Goal: Check status: Check status

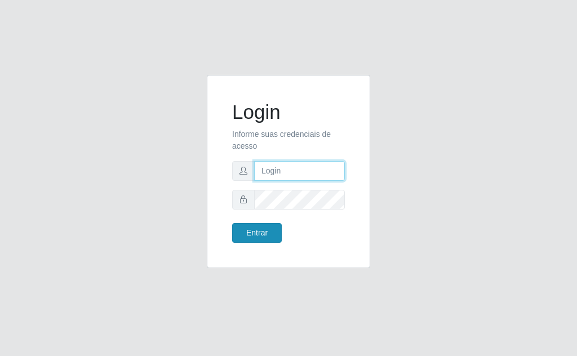
type input "[EMAIL_ADDRESS][DOMAIN_NAME]"
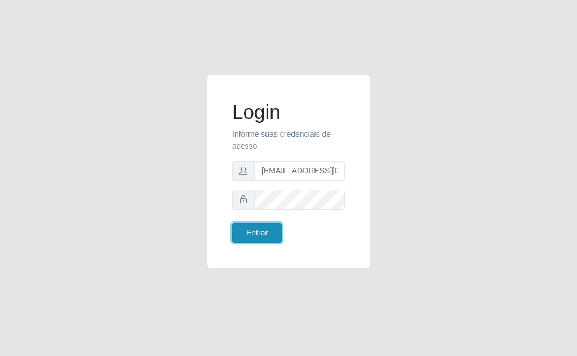
click at [251, 236] on button "Entrar" at bounding box center [257, 233] width 50 height 20
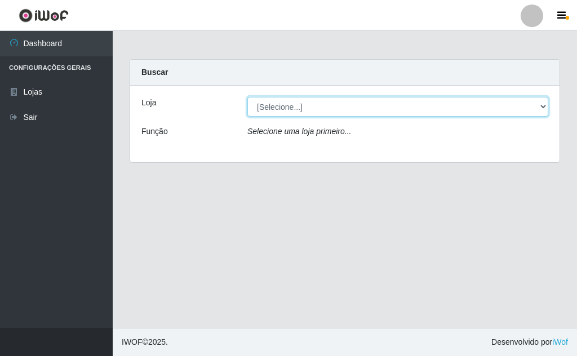
click at [539, 112] on select "[Selecione...] Rede Potiguar 1 - Macaíba" at bounding box center [397, 107] width 301 height 20
select select "100"
click at [247, 97] on select "[Selecione...] Rede Potiguar 1 - Macaíba" at bounding box center [397, 107] width 301 height 20
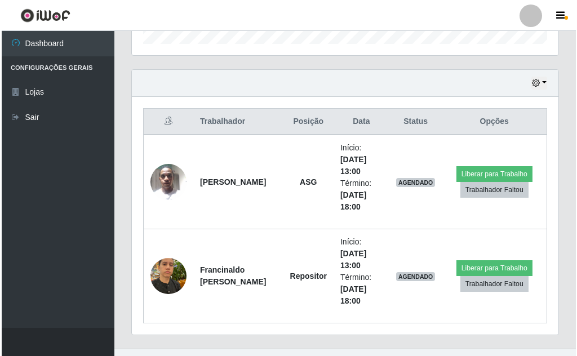
scroll to position [380, 0]
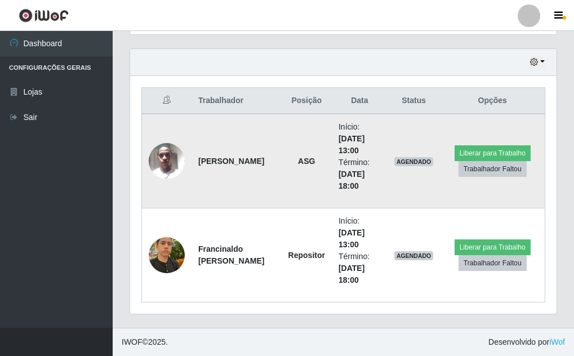
click at [162, 157] on img at bounding box center [167, 161] width 36 height 48
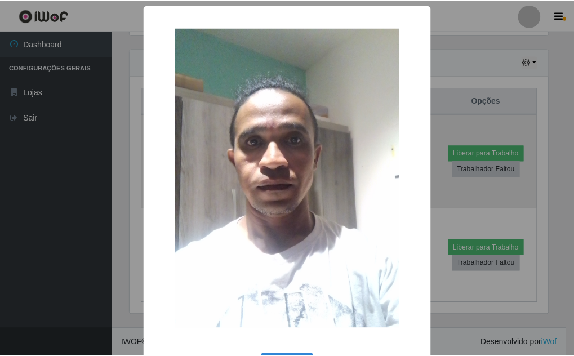
scroll to position [234, 421]
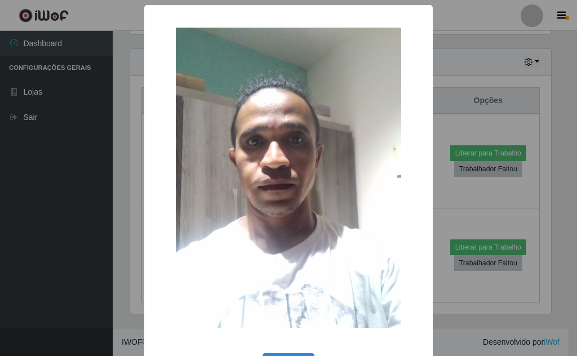
click at [459, 76] on div "× OK Cancel" at bounding box center [288, 178] width 577 height 356
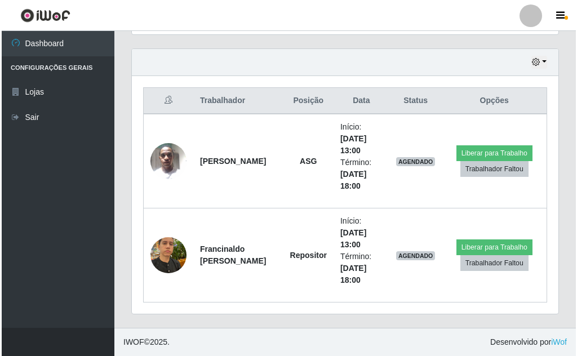
scroll to position [234, 426]
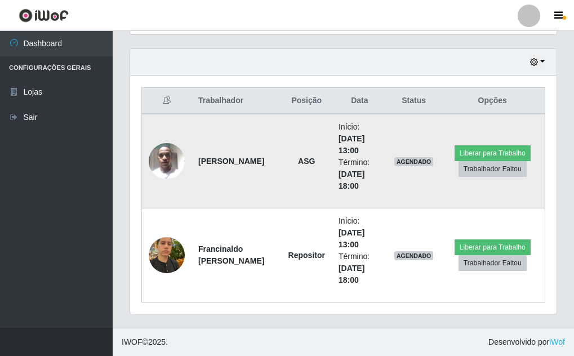
click at [159, 154] on img at bounding box center [167, 161] width 36 height 48
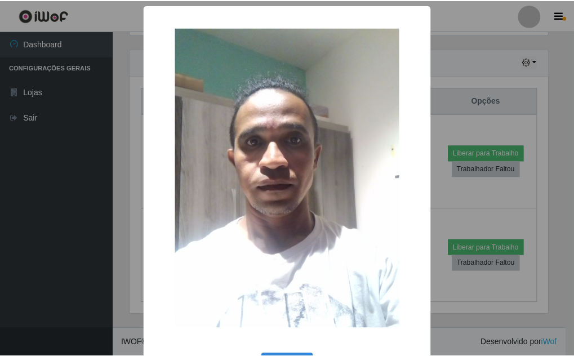
scroll to position [234, 421]
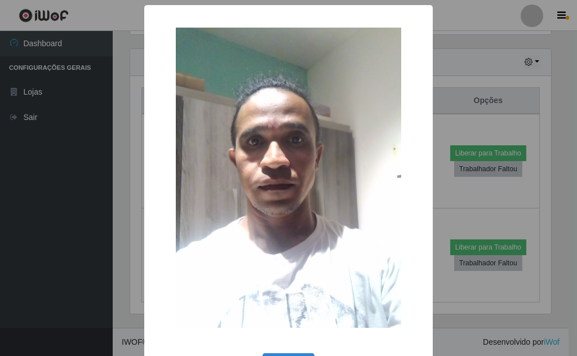
click at [464, 52] on div "× OK Cancel" at bounding box center [288, 178] width 577 height 356
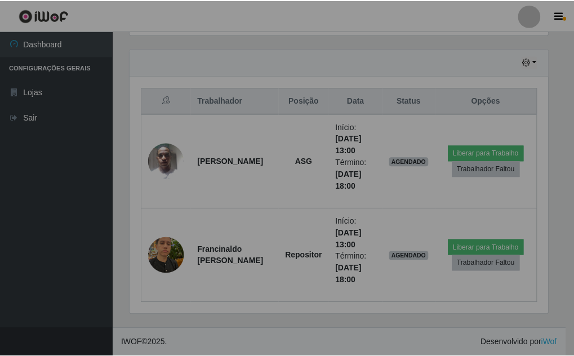
scroll to position [234, 426]
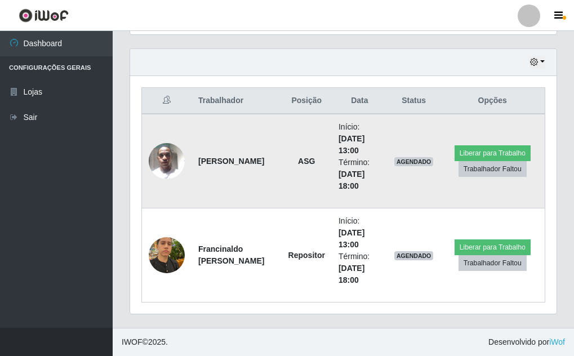
click at [172, 155] on img at bounding box center [167, 161] width 36 height 48
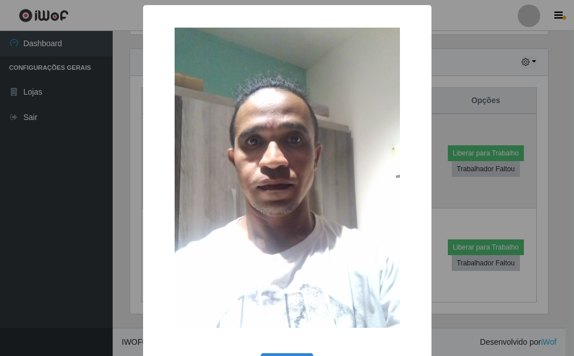
scroll to position [234, 421]
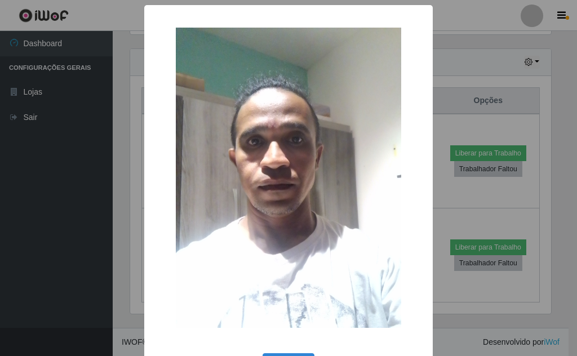
click at [463, 60] on div "× OK Cancel" at bounding box center [288, 178] width 577 height 356
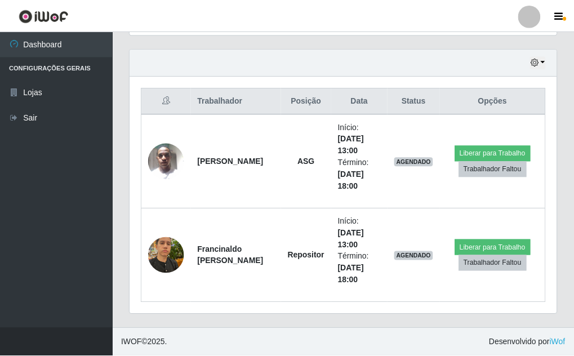
scroll to position [234, 426]
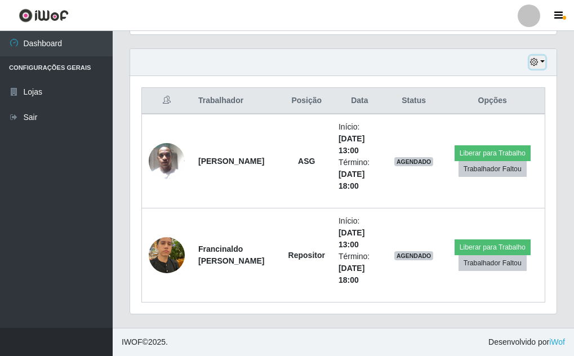
click at [540, 59] on button "button" at bounding box center [537, 62] width 16 height 13
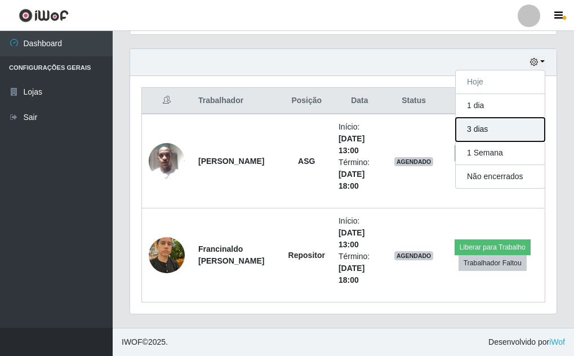
click at [504, 128] on button "3 dias" at bounding box center [500, 130] width 89 height 24
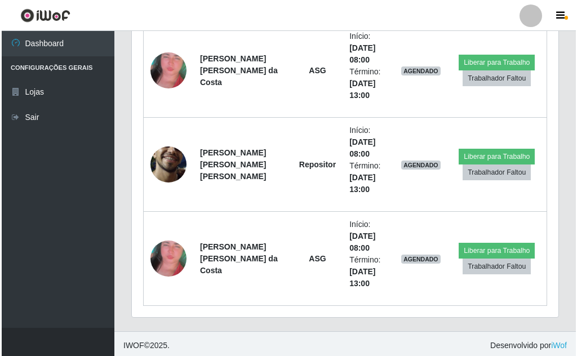
scroll to position [756, 0]
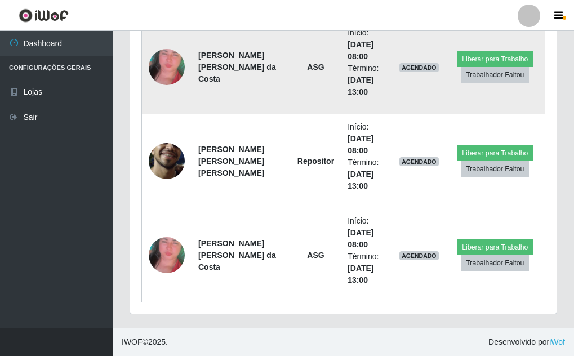
click at [168, 63] on img at bounding box center [167, 67] width 36 height 76
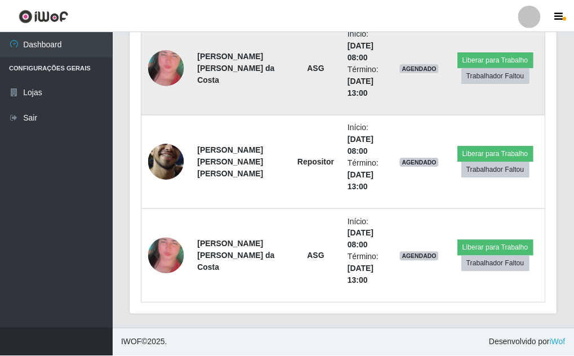
scroll to position [234, 421]
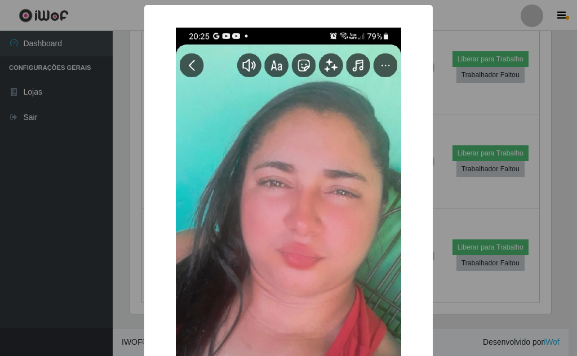
click at [522, 30] on div "× OK Cancel" at bounding box center [288, 178] width 577 height 356
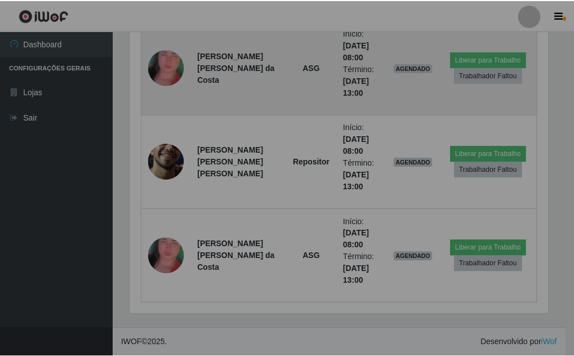
scroll to position [234, 426]
